Goal: Find contact information: Find contact information

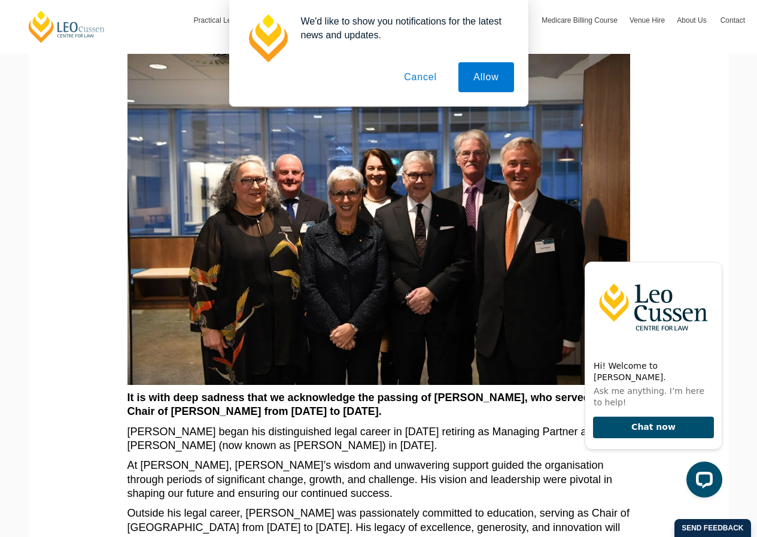
scroll to position [189, 0]
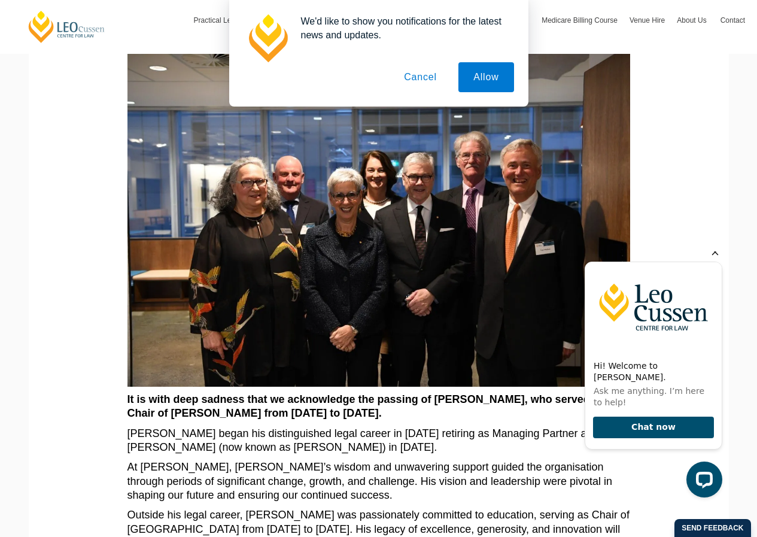
click at [716, 259] on icon "Hide greeting" at bounding box center [715, 252] width 14 height 14
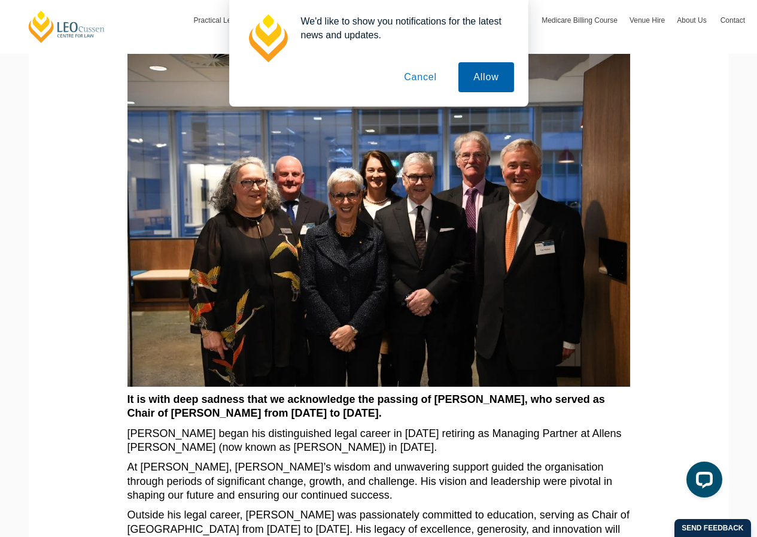
click at [485, 75] on button "Allow" at bounding box center [486, 77] width 55 height 30
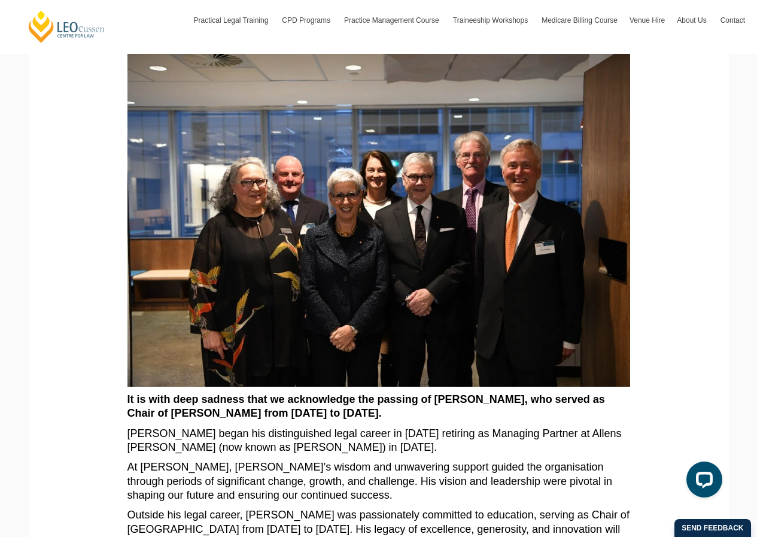
click at [547, 249] on img at bounding box center [379, 218] width 503 height 335
click at [516, 175] on img at bounding box center [379, 218] width 503 height 335
click at [511, 181] on img at bounding box center [379, 218] width 503 height 335
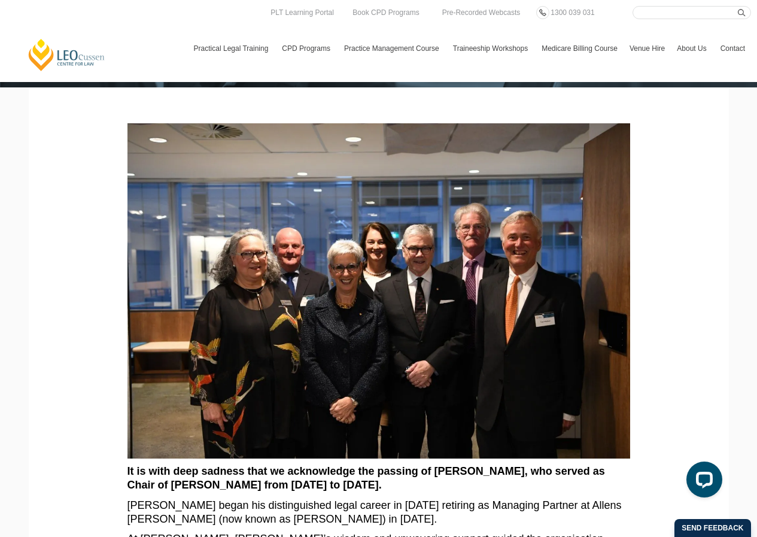
scroll to position [0, 0]
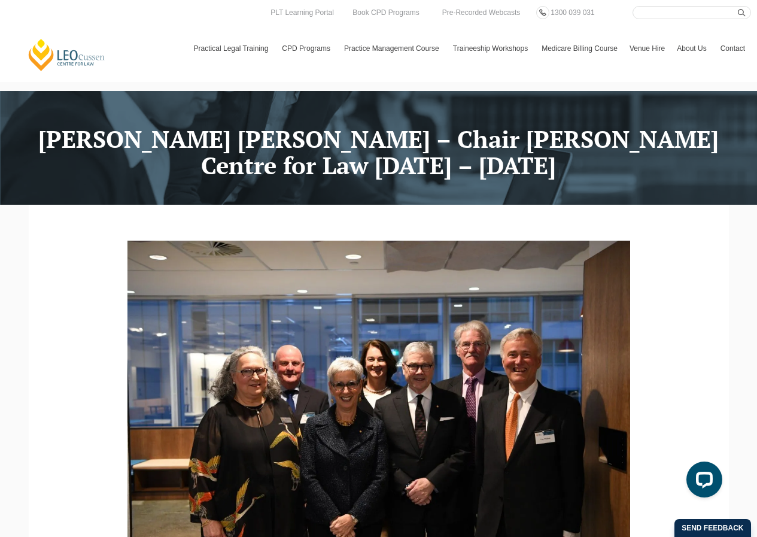
click at [521, 416] on img at bounding box center [379, 408] width 503 height 335
click at [709, 480] on icon "Open LiveChat chat widget" at bounding box center [704, 479] width 11 height 8
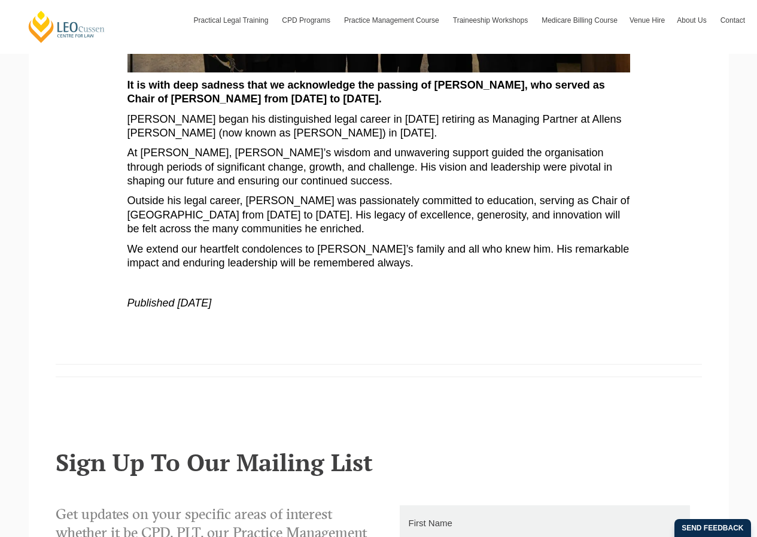
scroll to position [522, 0]
